Goal: Transaction & Acquisition: Purchase product/service

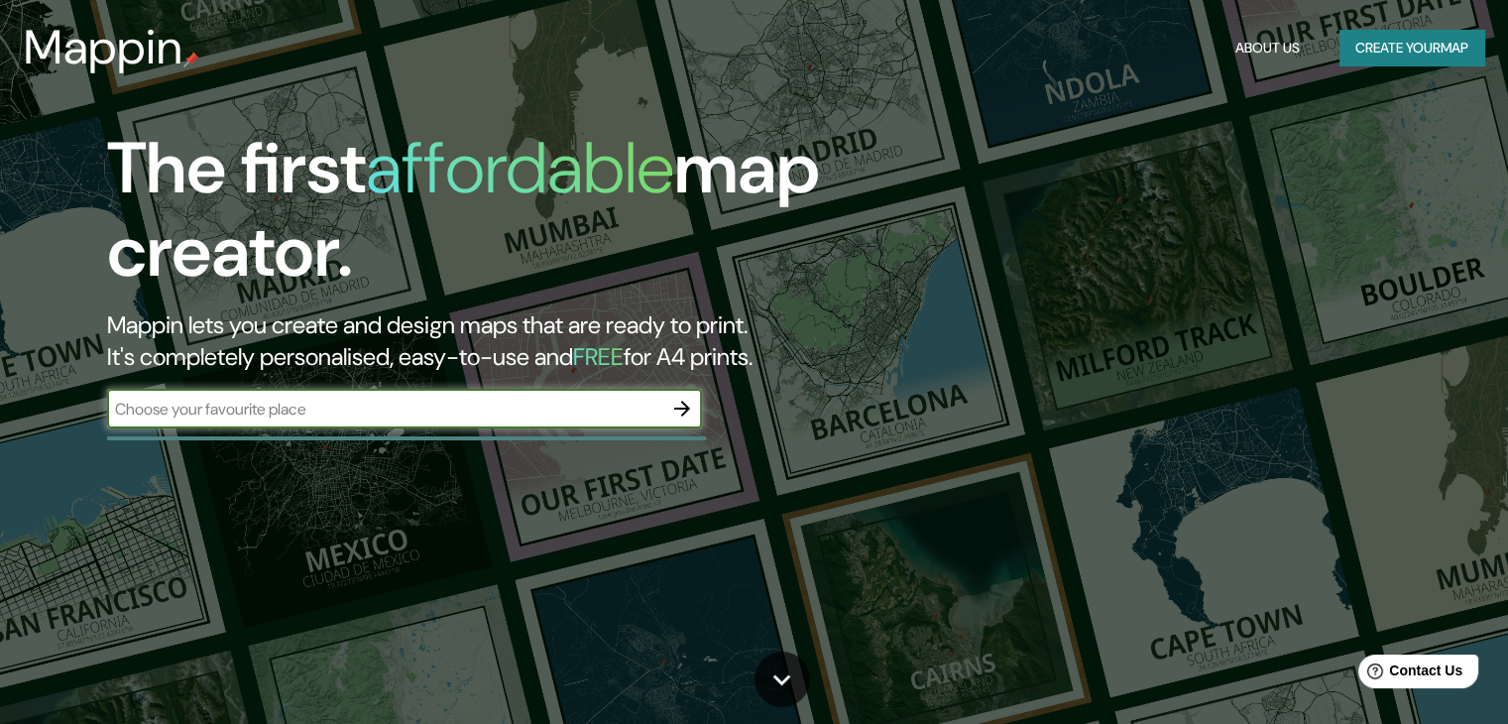
click at [421, 414] on input "text" at bounding box center [384, 409] width 555 height 23
type input "santiago, chile"
click at [684, 413] on icon "button" at bounding box center [682, 409] width 24 height 24
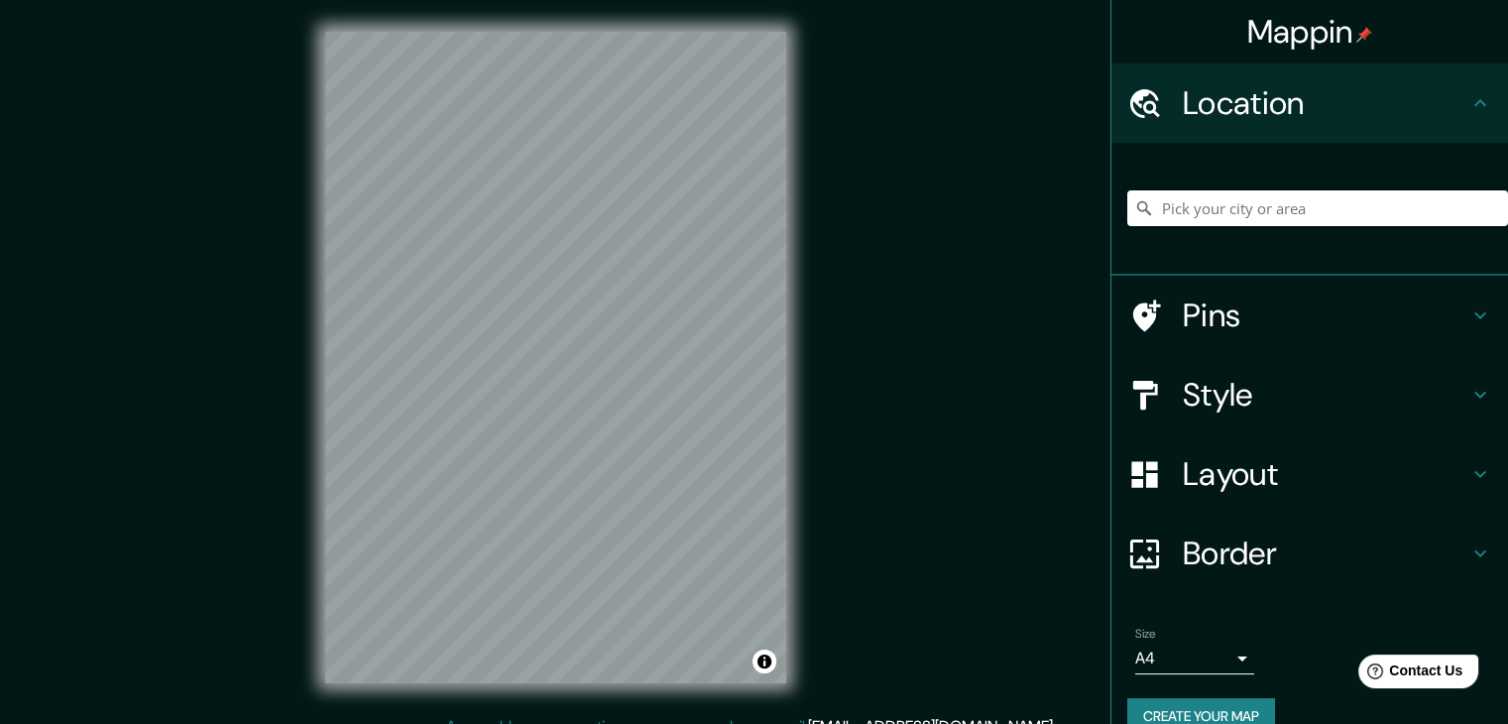
scroll to position [23, 0]
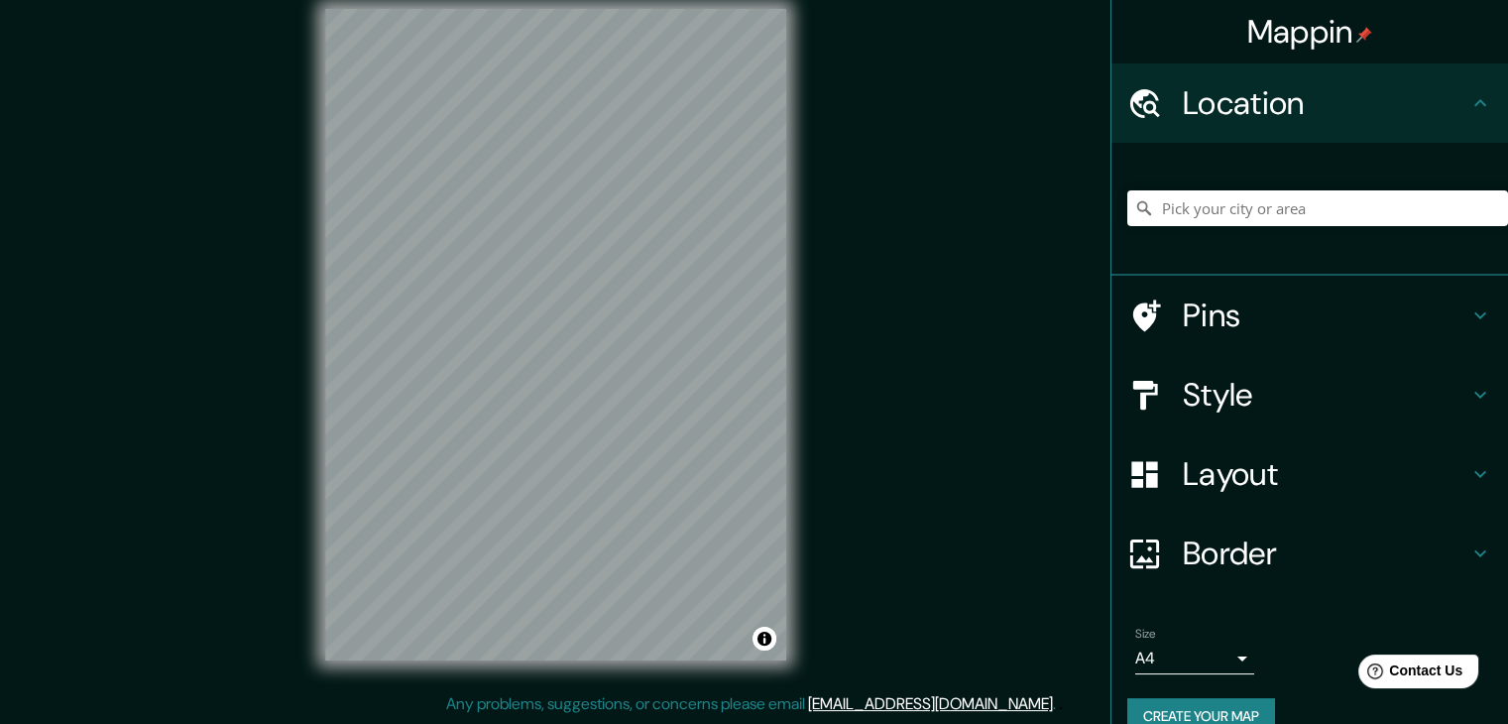
click at [940, 92] on div "Mappin Location Pins Style Layout Border Choose a border. Hint : you can make l…" at bounding box center [754, 350] width 1508 height 746
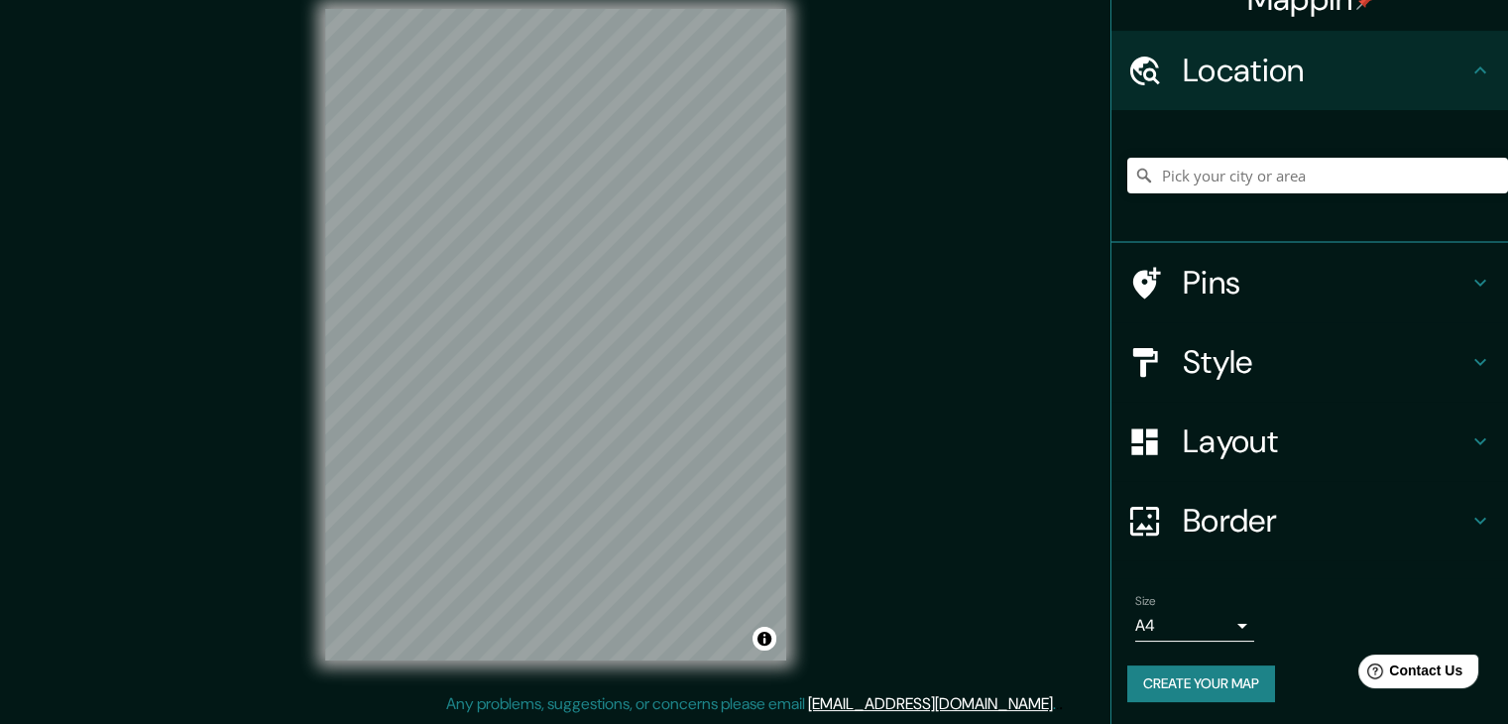
scroll to position [34, 0]
click at [1255, 679] on button "Create your map" at bounding box center [1201, 682] width 148 height 37
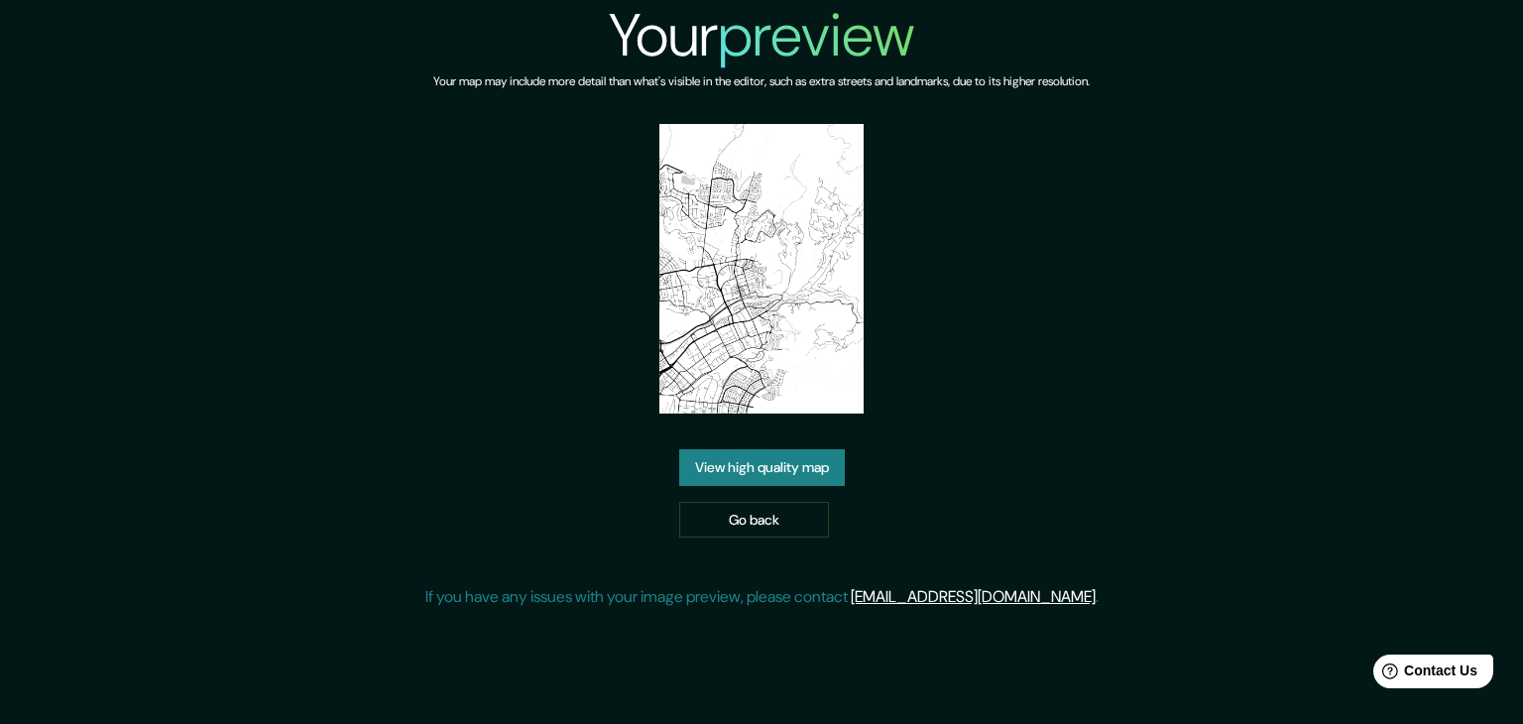
click at [710, 458] on link "View high quality map" at bounding box center [762, 467] width 166 height 37
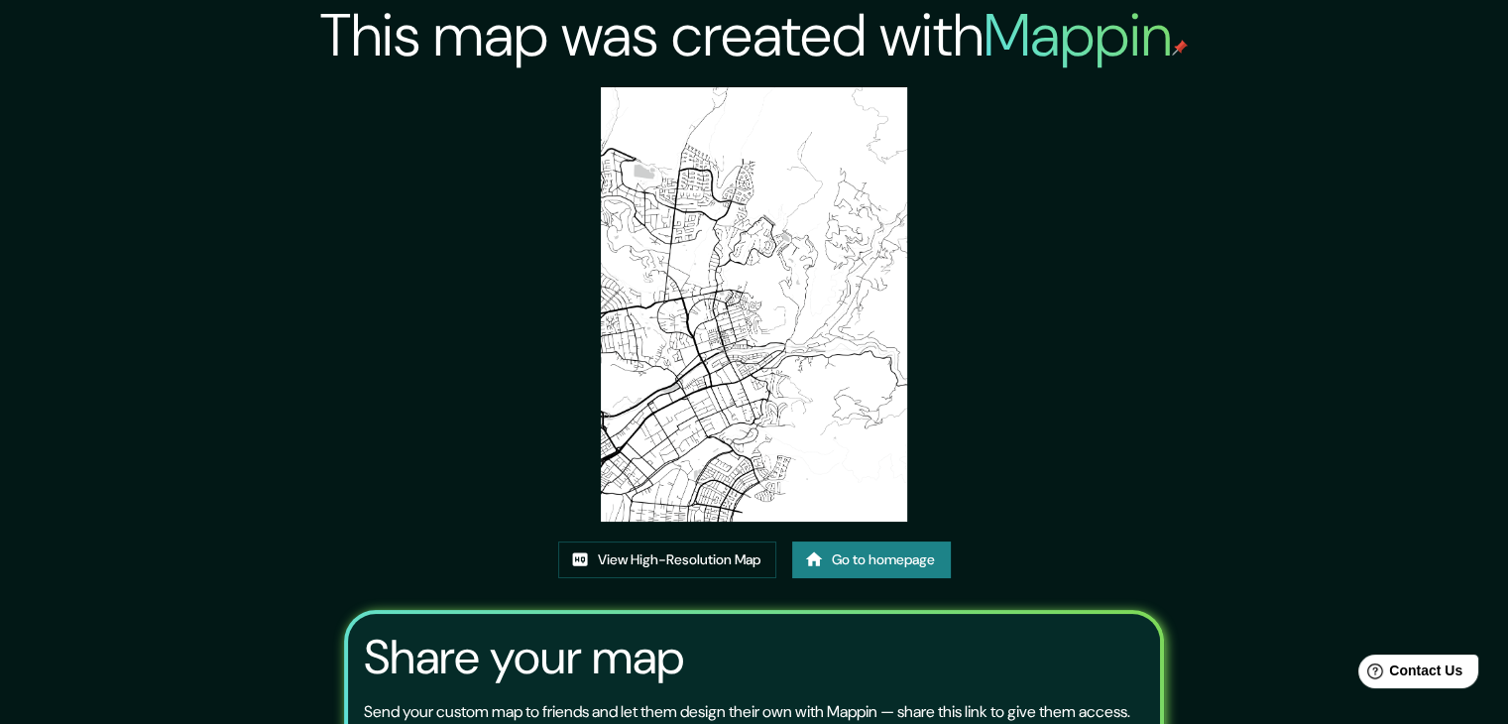
click at [800, 422] on img at bounding box center [754, 304] width 307 height 434
click at [751, 558] on link "View High-Resolution Map" at bounding box center [667, 559] width 218 height 37
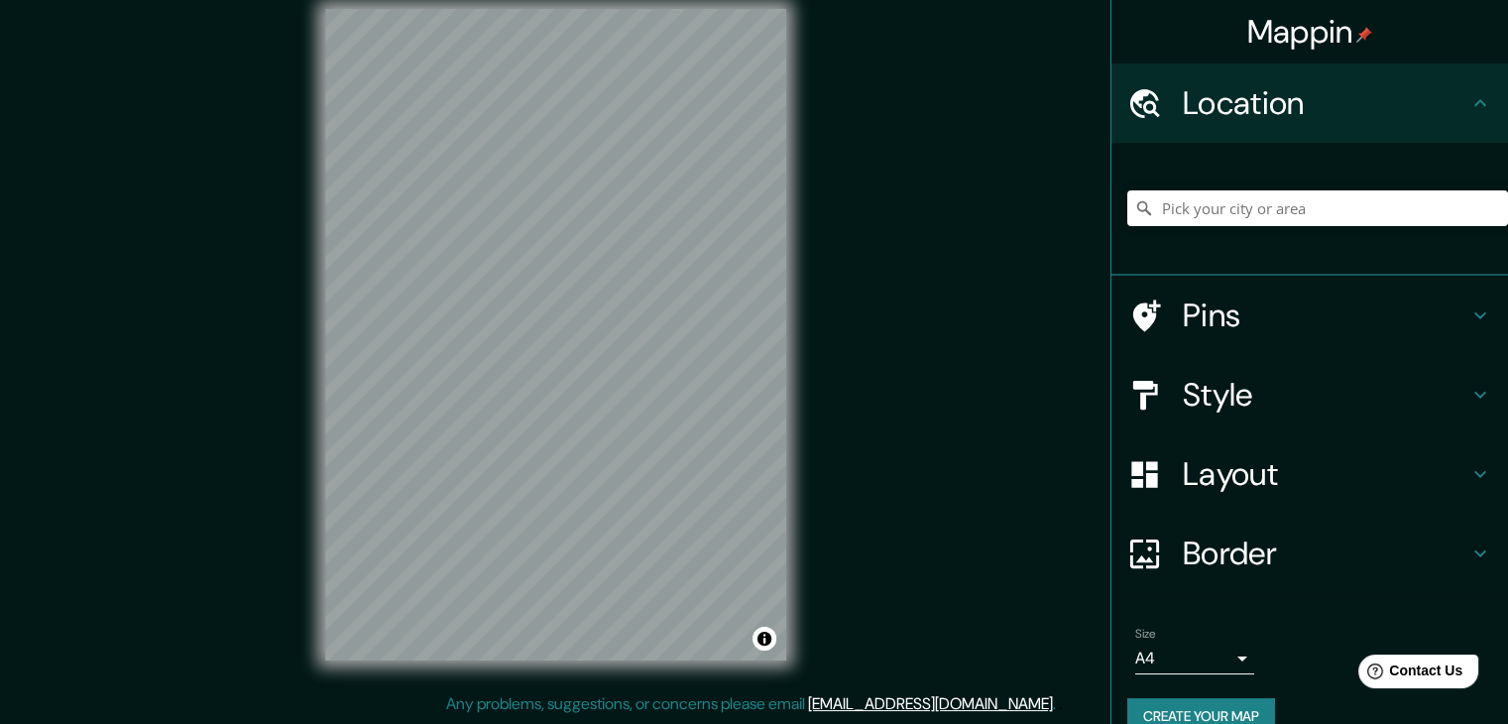
click at [1218, 385] on h4 "Style" at bounding box center [1325, 395] width 285 height 40
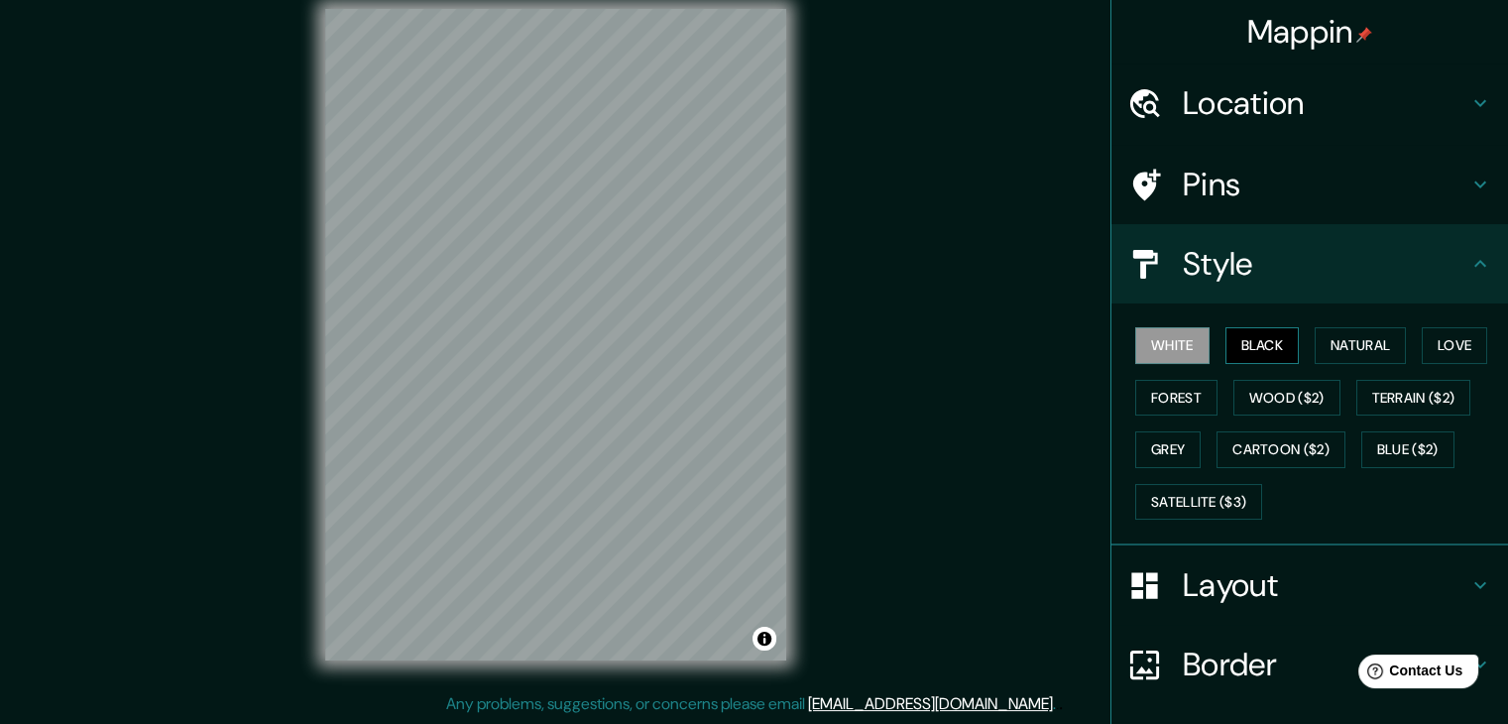
click at [1225, 350] on button "Black" at bounding box center [1262, 345] width 74 height 37
click at [1179, 350] on button "White" at bounding box center [1172, 345] width 74 height 37
click at [1344, 338] on button "Natural" at bounding box center [1359, 345] width 91 height 37
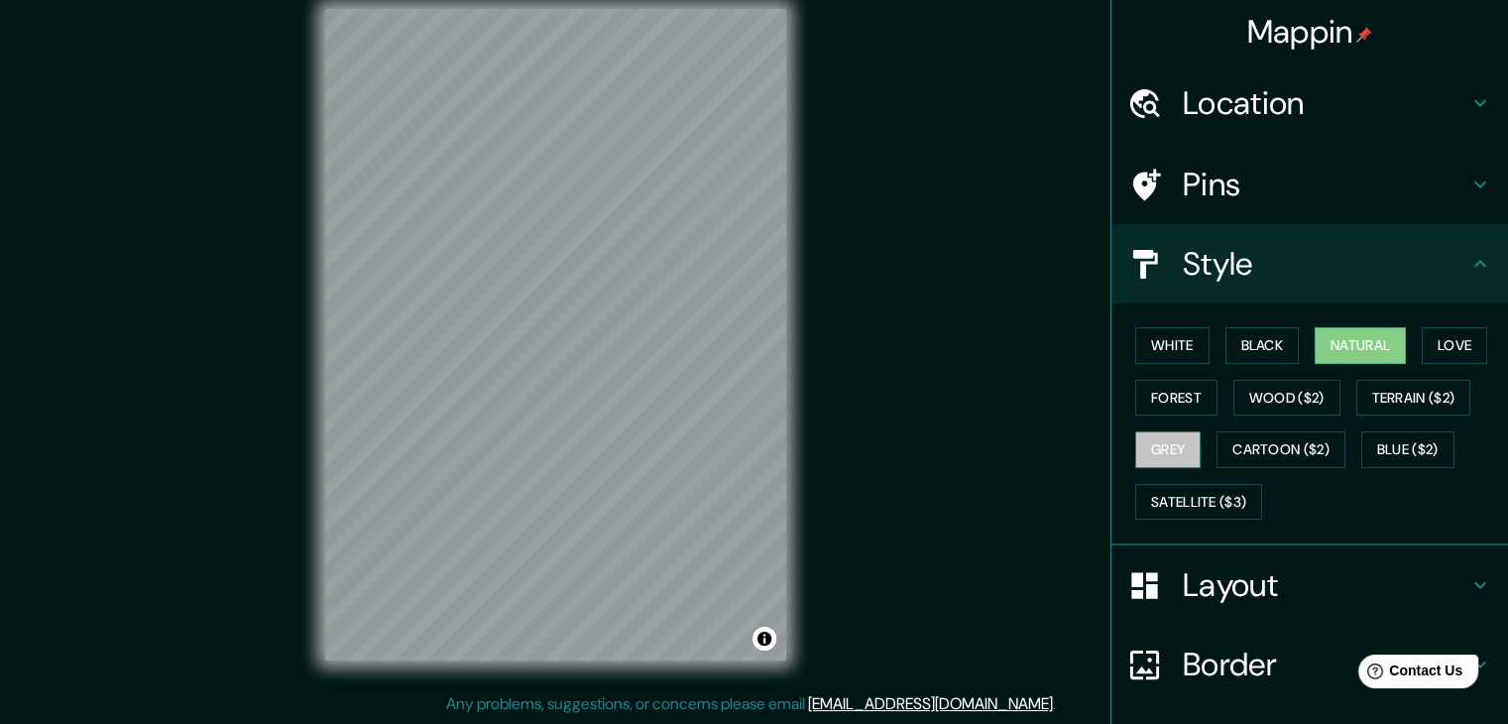
click at [1171, 439] on button "Grey" at bounding box center [1167, 449] width 65 height 37
click at [1142, 401] on button "Forest" at bounding box center [1176, 398] width 82 height 37
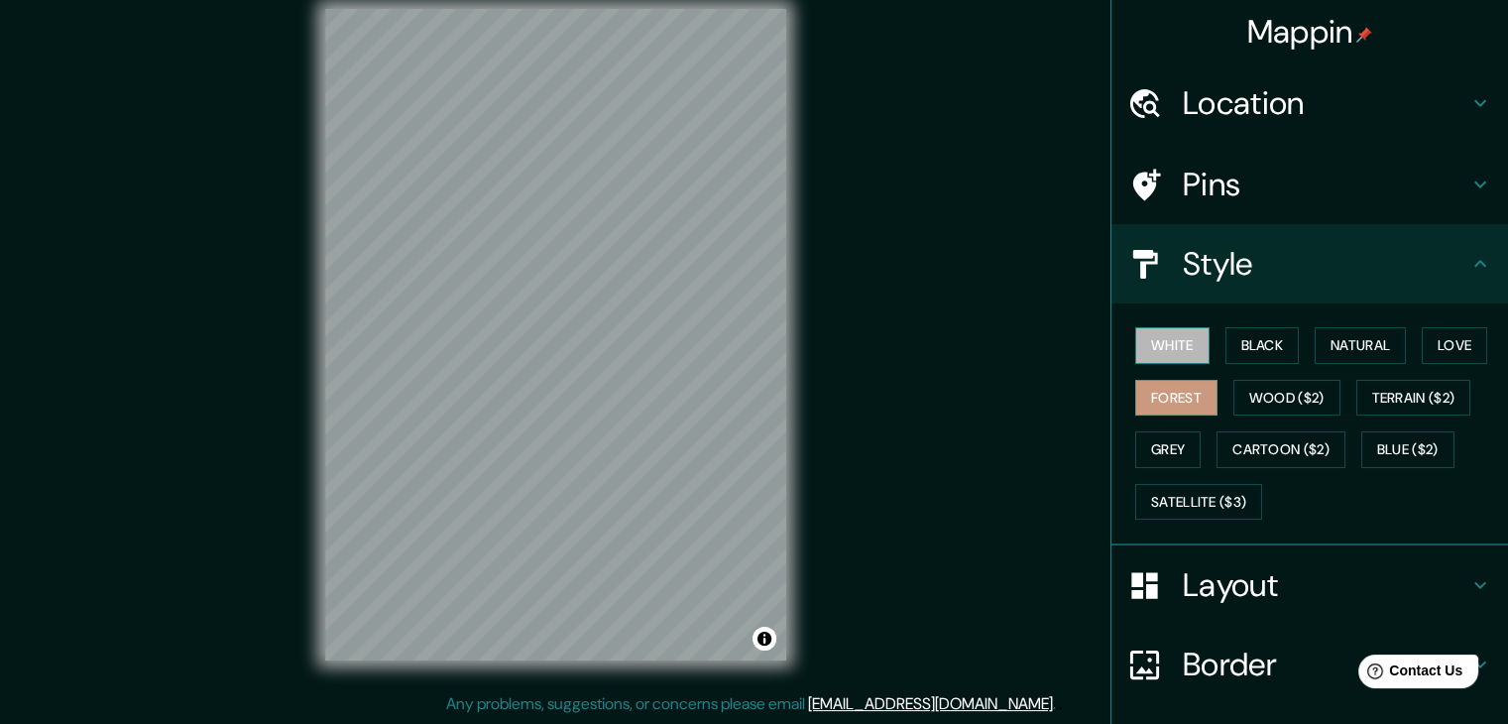
click at [1160, 350] on button "White" at bounding box center [1172, 345] width 74 height 37
click at [1250, 340] on button "Black" at bounding box center [1262, 345] width 74 height 37
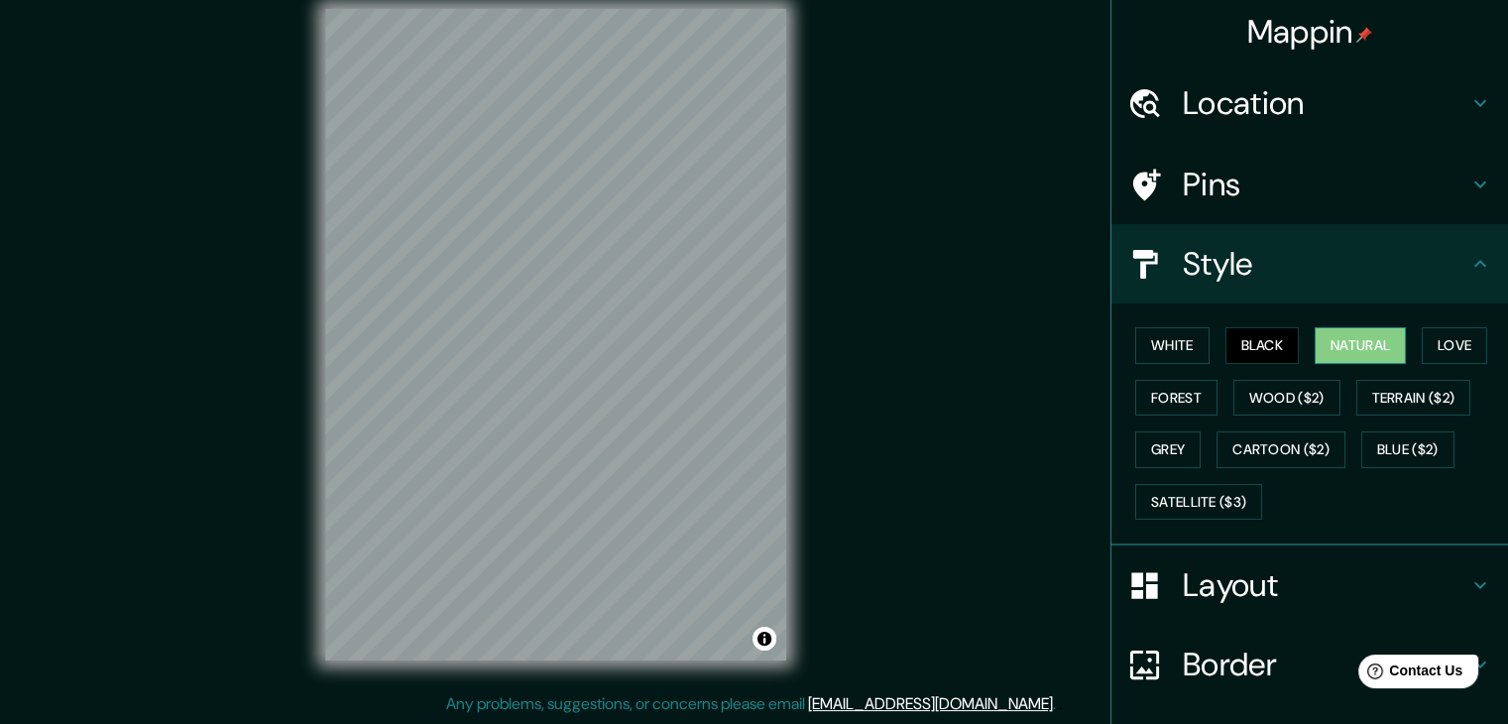
click at [1346, 337] on button "Natural" at bounding box center [1359, 345] width 91 height 37
click at [1443, 341] on button "Love" at bounding box center [1454, 345] width 65 height 37
click at [1359, 340] on button "Natural" at bounding box center [1359, 345] width 91 height 37
click at [1225, 340] on button "Black" at bounding box center [1262, 345] width 74 height 37
click at [1186, 346] on button "White" at bounding box center [1172, 345] width 74 height 37
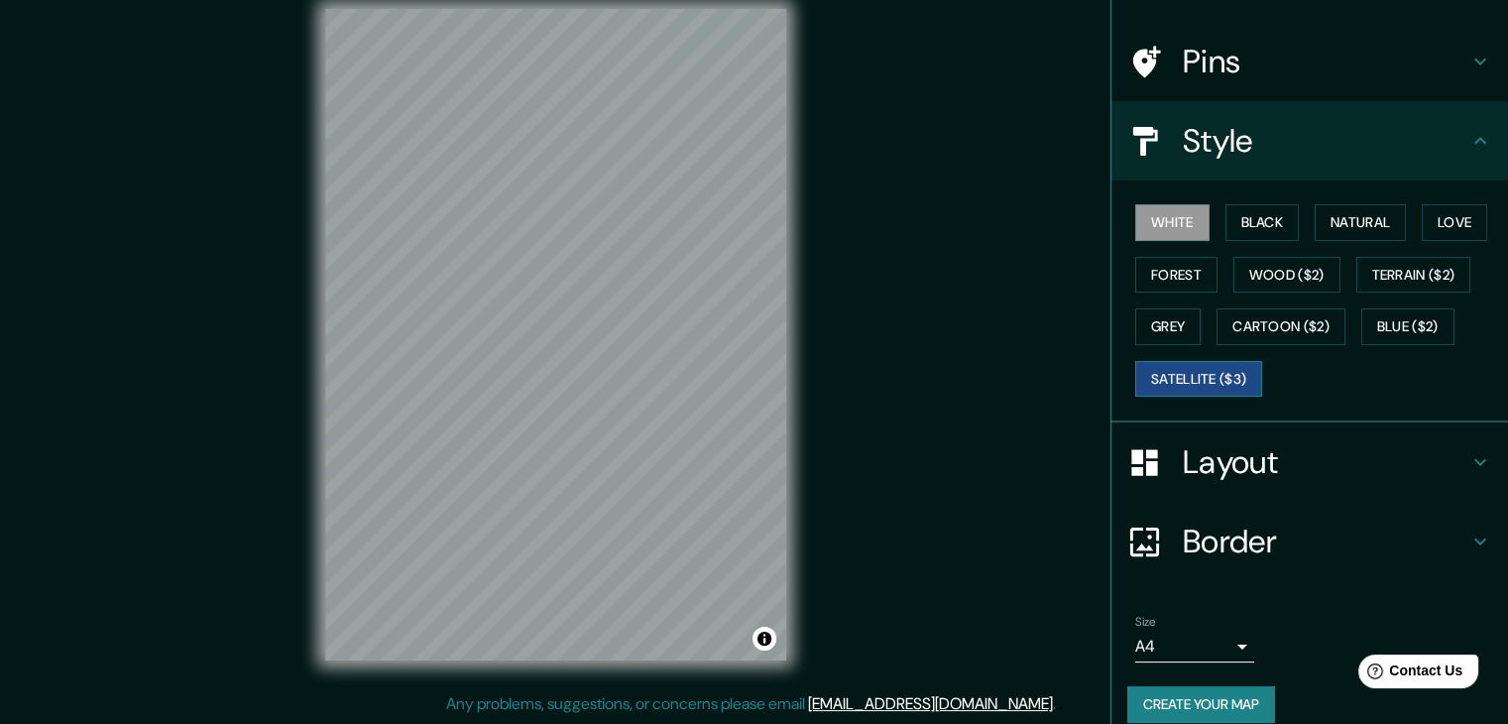
scroll to position [143, 0]
